Goal: Navigation & Orientation: Find specific page/section

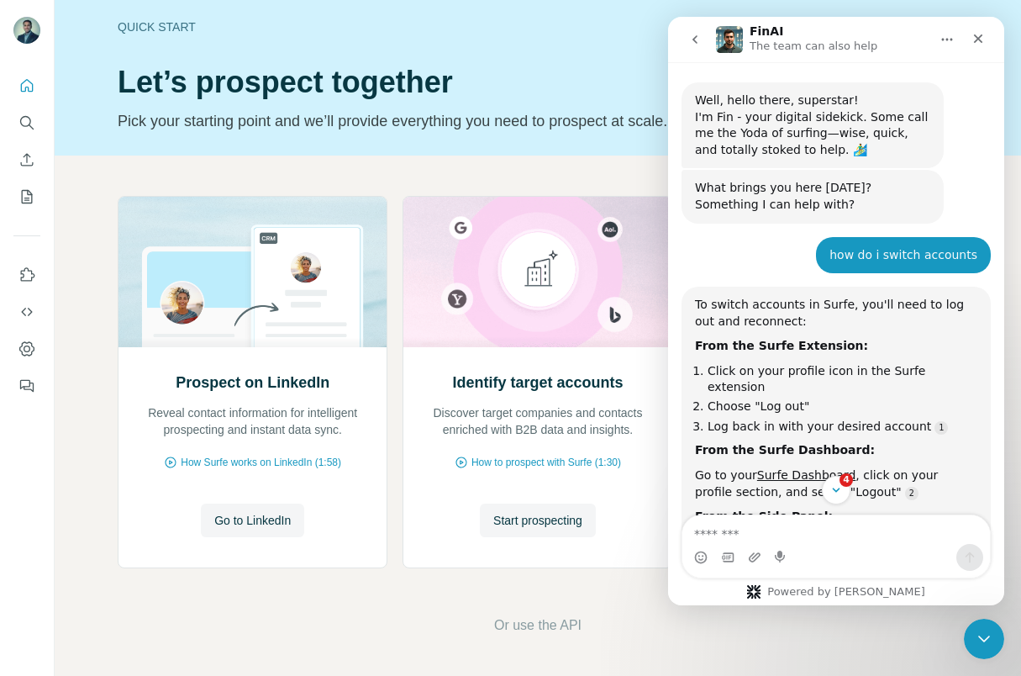
scroll to position [3, 0]
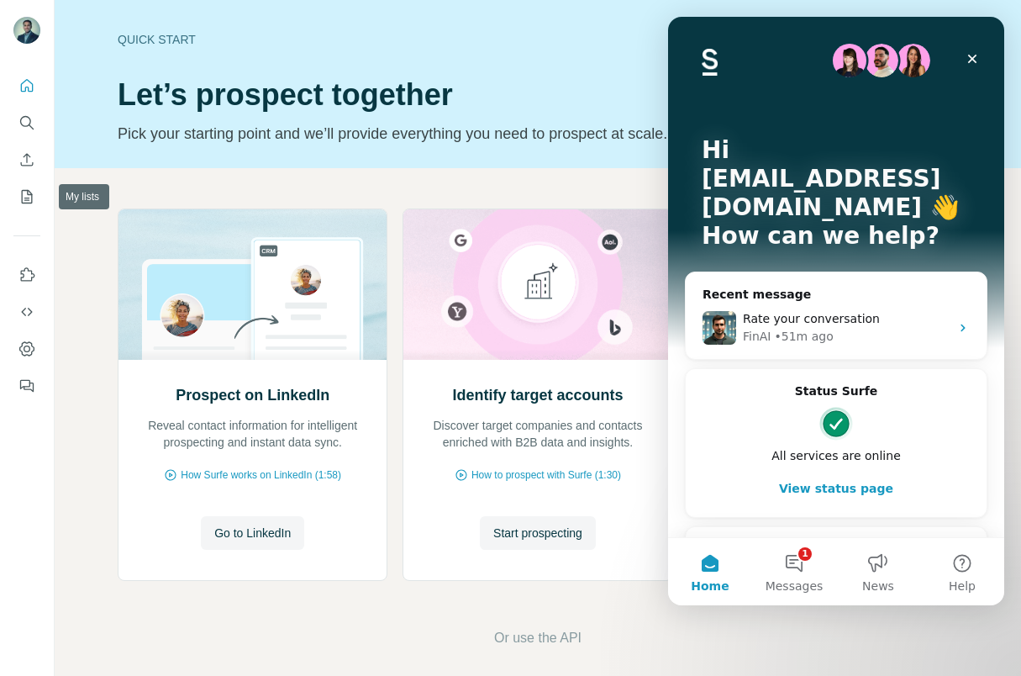
click at [971, 45] on div "Close" at bounding box center [972, 59] width 30 height 30
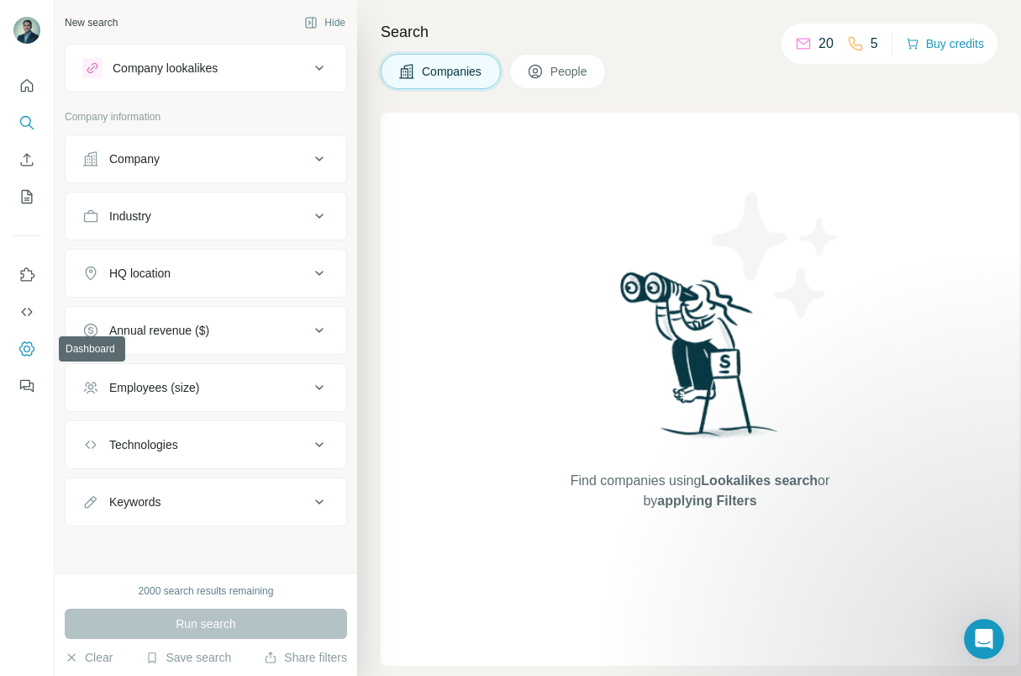
click at [27, 355] on icon "Dashboard" at bounding box center [26, 348] width 15 height 14
